Goal: Find specific page/section: Find specific page/section

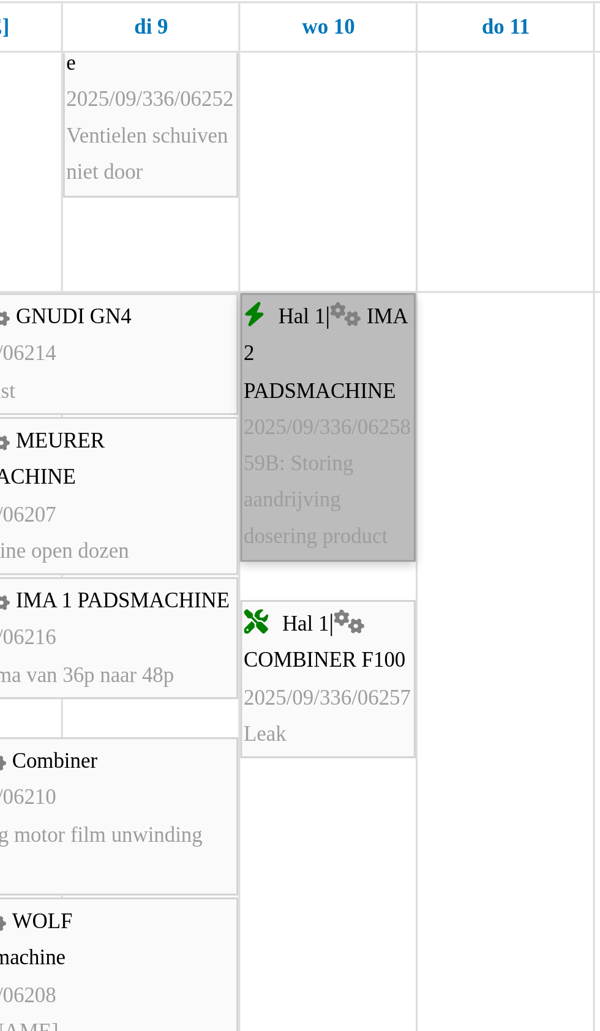
click at [319, 312] on link "Hal 1 | IMA 2 PADSMACHINE 2025/09/336/06258 59B: Storing aandrijving dosering p…" at bounding box center [324, 288] width 56 height 86
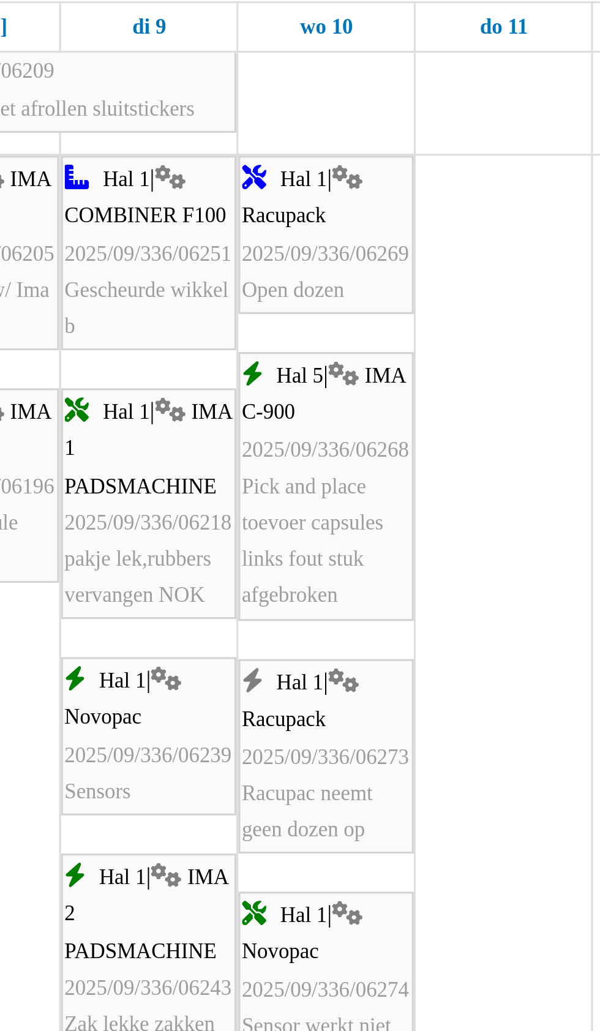
scroll to position [1678, 0]
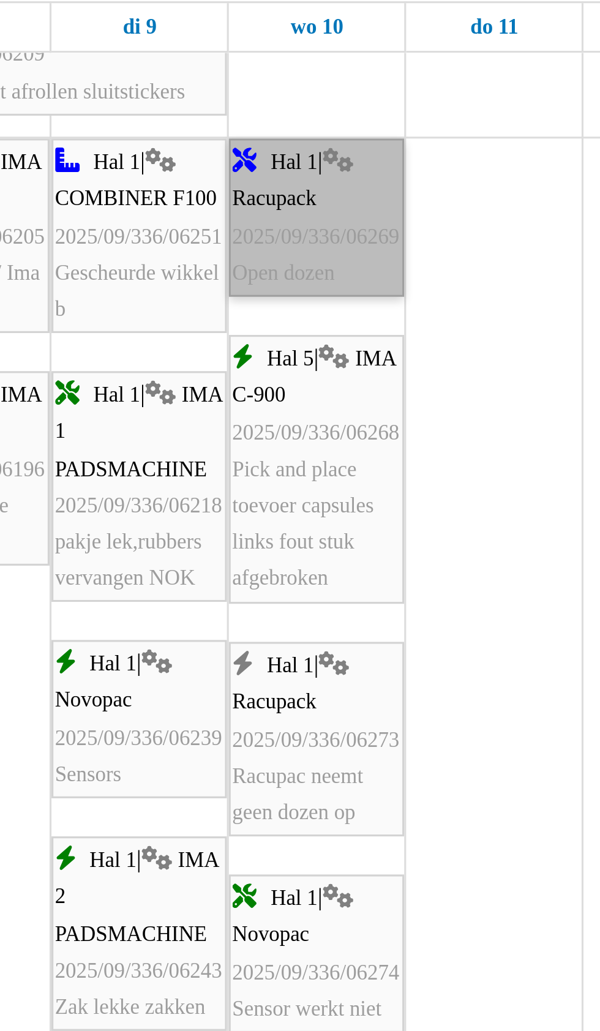
click at [323, 228] on link "Hal 1 | Racupack 2025/09/336/06269 Open dozen" at bounding box center [324, 221] width 56 height 51
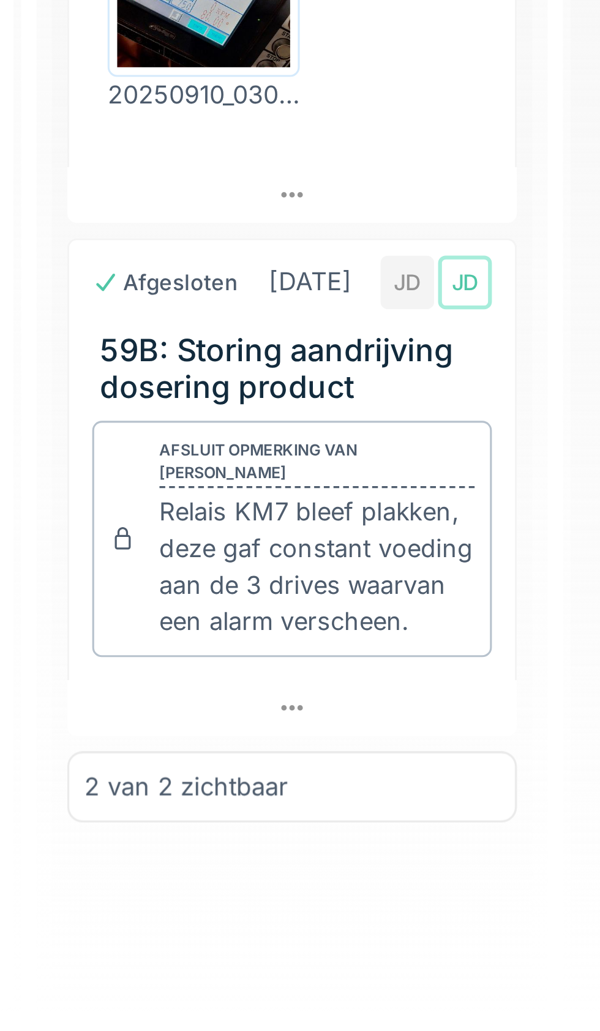
click at [355, 934] on icon at bounding box center [354, 930] width 10 height 8
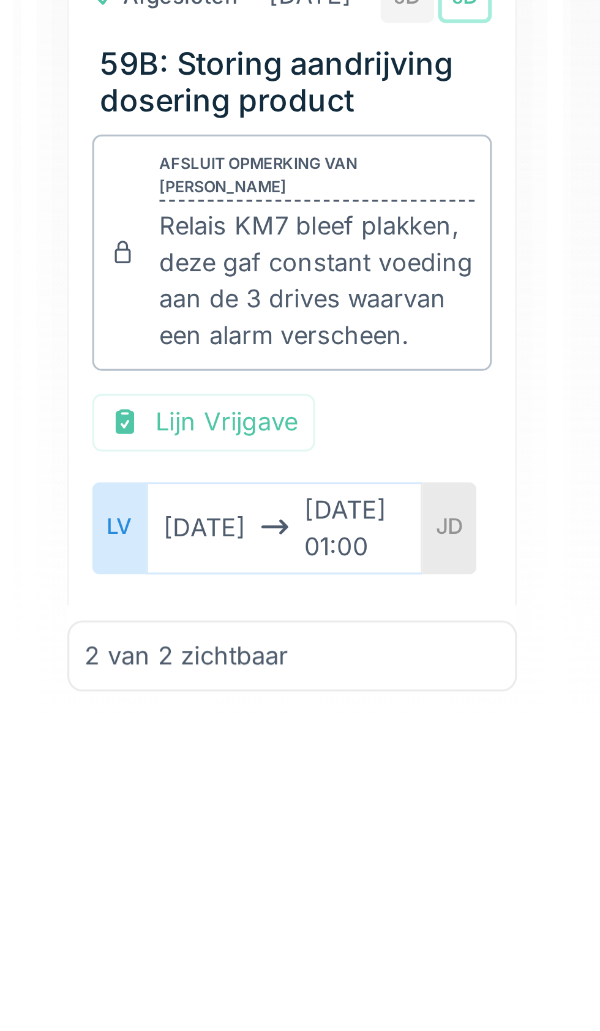
click at [297, 979] on div "LV" at bounding box center [298, 963] width 17 height 29
